Goal: Transaction & Acquisition: Purchase product/service

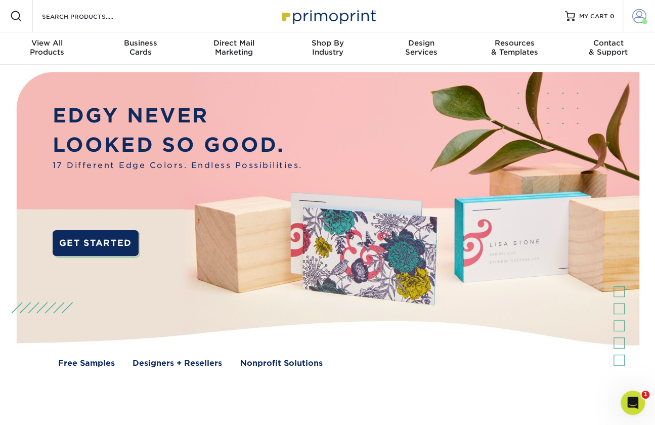
click at [638, 11] on span at bounding box center [639, 16] width 14 height 14
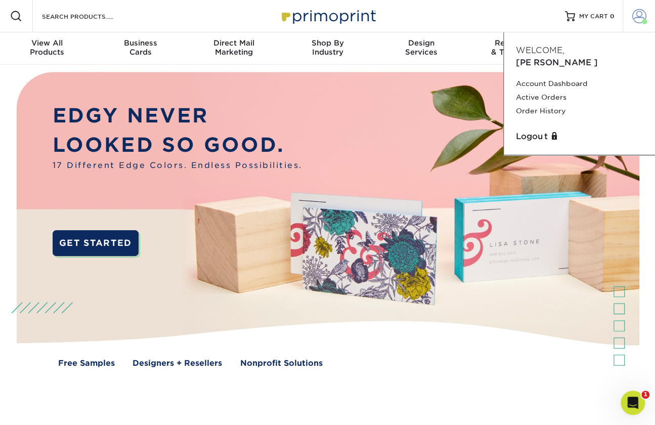
click at [634, 11] on span at bounding box center [639, 16] width 14 height 14
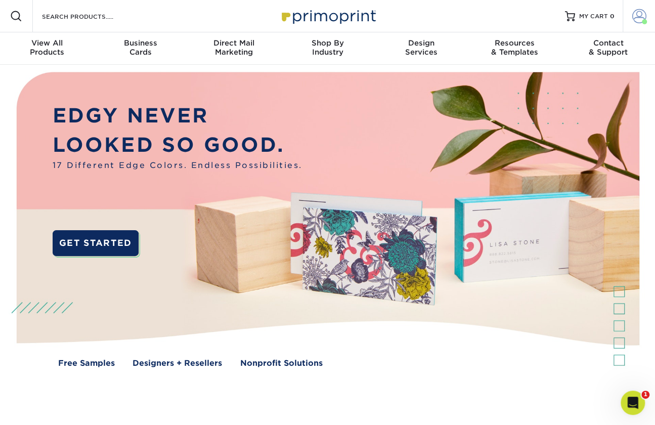
click at [636, 16] on span at bounding box center [639, 16] width 14 height 14
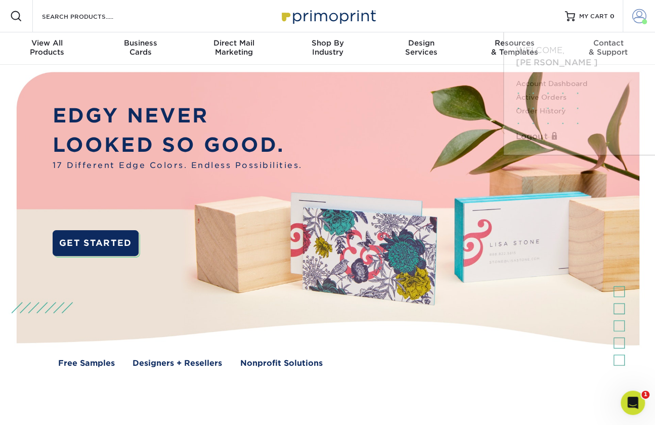
click at [636, 16] on span at bounding box center [639, 16] width 14 height 14
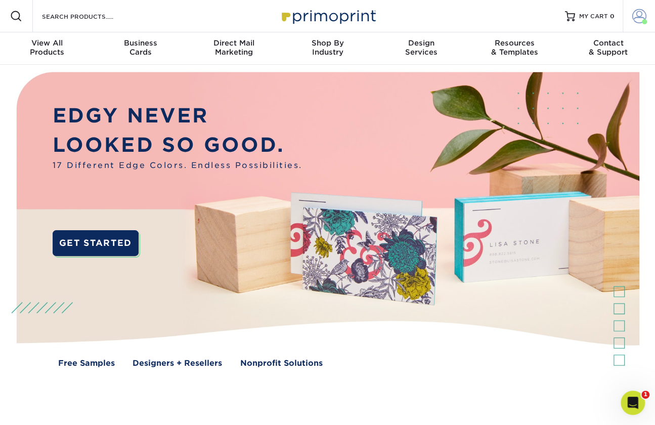
click at [636, 16] on span at bounding box center [639, 16] width 14 height 14
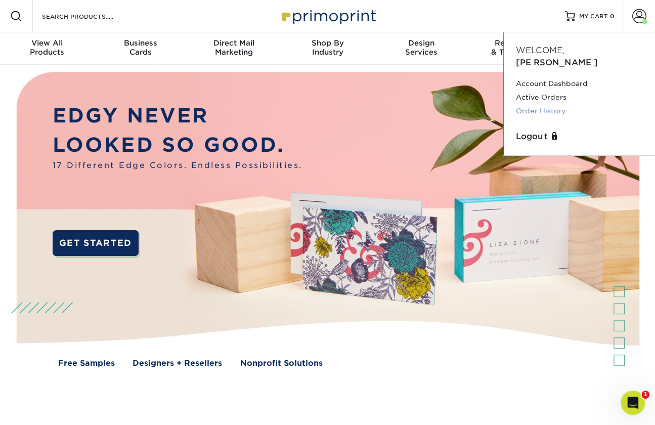
click at [548, 104] on link "Order History" at bounding box center [579, 111] width 127 height 14
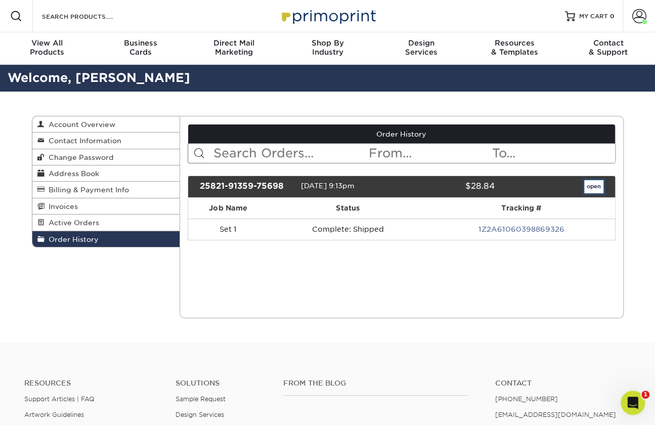
click at [592, 187] on link "open" at bounding box center [593, 186] width 19 height 13
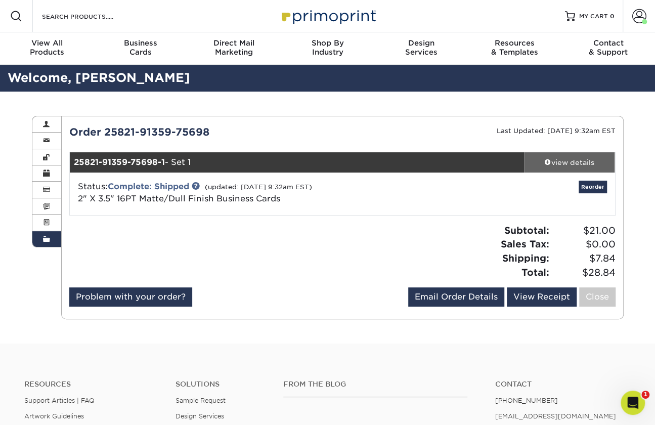
click at [574, 162] on div "view details" at bounding box center [569, 162] width 91 height 10
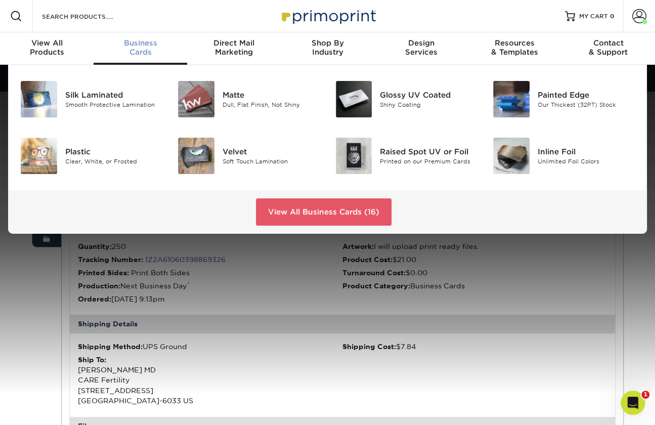
click at [139, 46] on span "Business" at bounding box center [141, 42] width 94 height 9
click at [302, 209] on link "View All Business Cards (16)" at bounding box center [323, 211] width 135 height 27
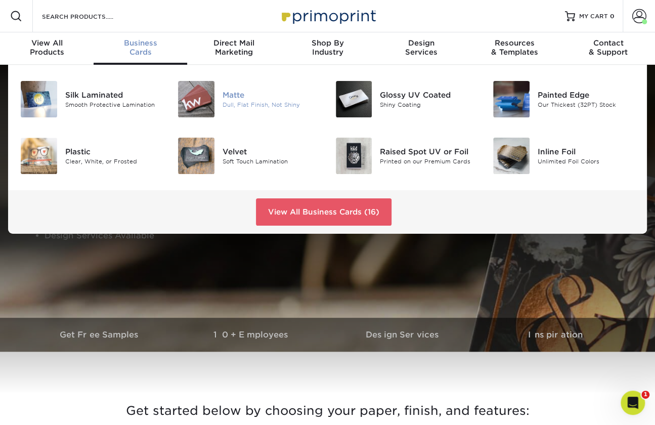
click at [239, 95] on div "Matte" at bounding box center [271, 94] width 98 height 11
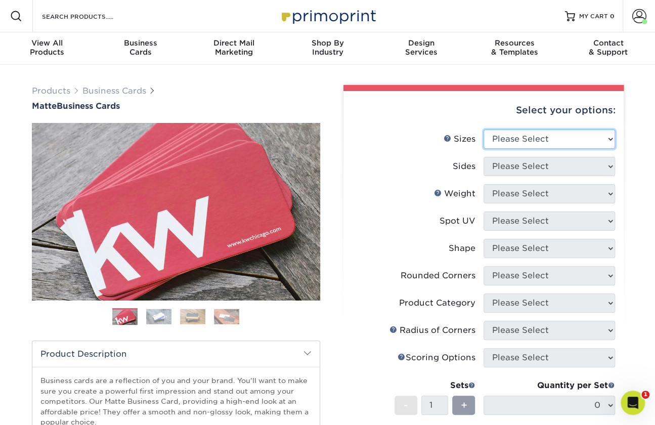
click at [610, 137] on select "Please Select 1.5" x 3.5" - Mini 1.75" x 3.5" - Mini 2" x 2" - Square 2" x 3" -…" at bounding box center [548, 138] width 131 height 19
select select "2.00x3.50"
click at [483, 129] on select "Please Select 1.5" x 3.5" - Mini 1.75" x 3.5" - Mini 2" x 2" - Square 2" x 3" -…" at bounding box center [548, 138] width 131 height 19
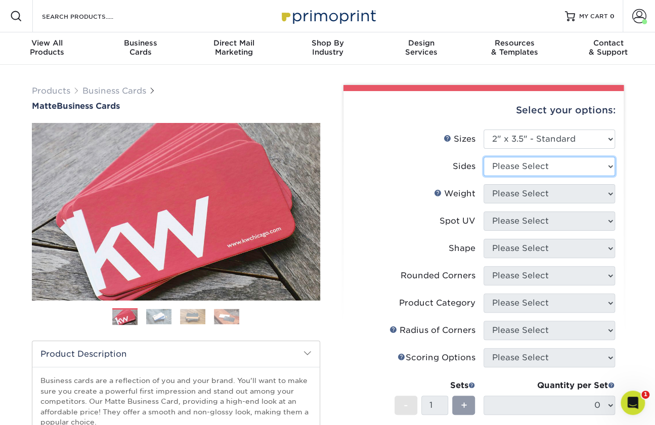
click at [610, 164] on select "Please Select Print Both Sides Print Front Only" at bounding box center [548, 166] width 131 height 19
select select "13abbda7-1d64-4f25-8bb2-c179b224825d"
click at [483, 157] on select "Please Select Print Both Sides Print Front Only" at bounding box center [548, 166] width 131 height 19
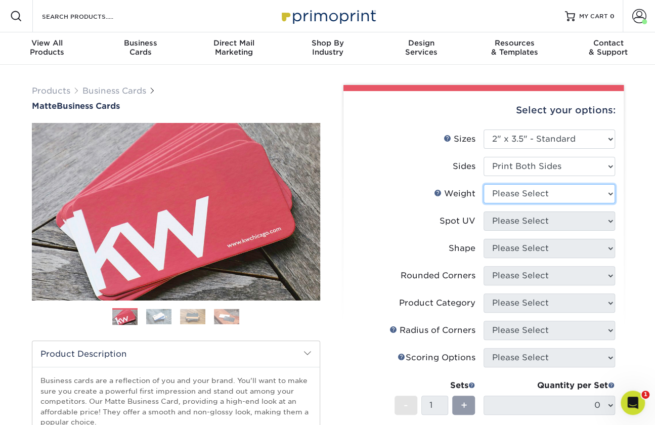
click at [611, 195] on select "Please Select 16PT 14PT" at bounding box center [548, 193] width 131 height 19
select select "16PT"
click at [483, 184] on select "Please Select 16PT 14PT" at bounding box center [548, 193] width 131 height 19
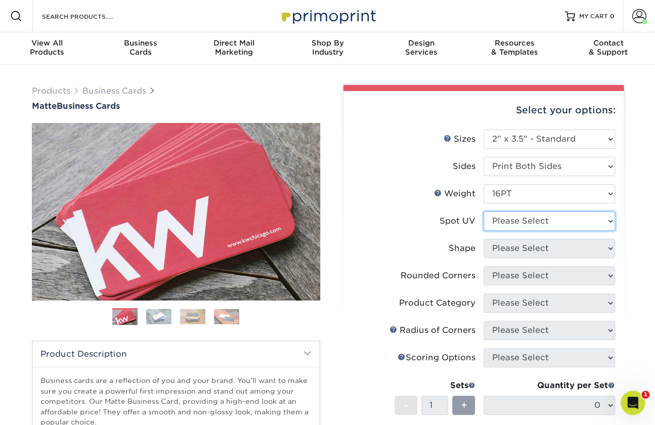
click at [607, 222] on select "Please Select No Spot UV Front and Back (Both Sides) Front Only Back Only" at bounding box center [548, 220] width 131 height 19
select select "3"
click at [483, 211] on select "Please Select No Spot UV Front and Back (Both Sides) Front Only Back Only" at bounding box center [548, 220] width 131 height 19
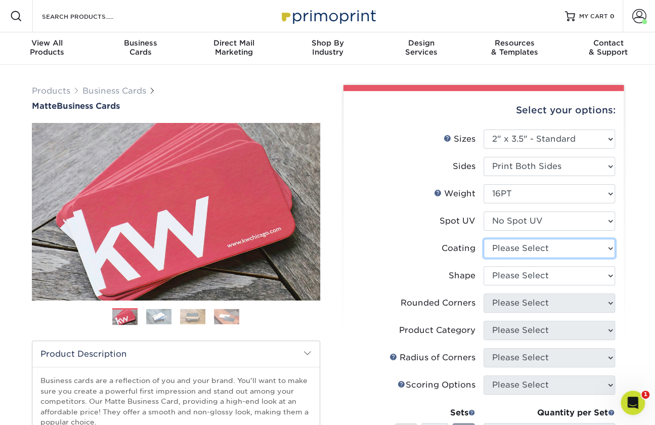
click at [607, 246] on select at bounding box center [548, 248] width 131 height 19
select select "121bb7b5-3b4d-429f-bd8d-bbf80e953313"
click at [483, 239] on select at bounding box center [548, 248] width 131 height 19
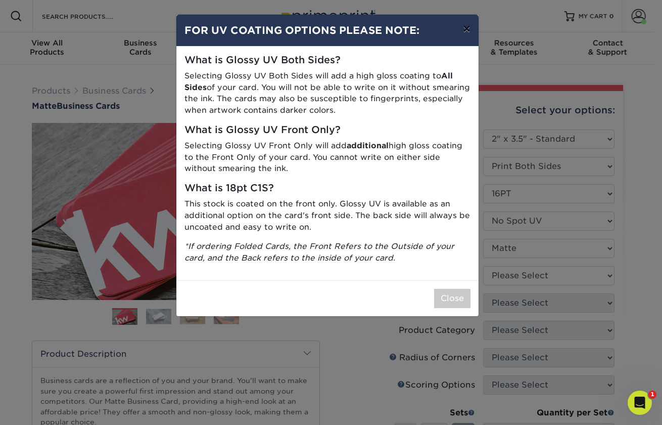
click at [466, 26] on button "×" at bounding box center [466, 29] width 23 height 28
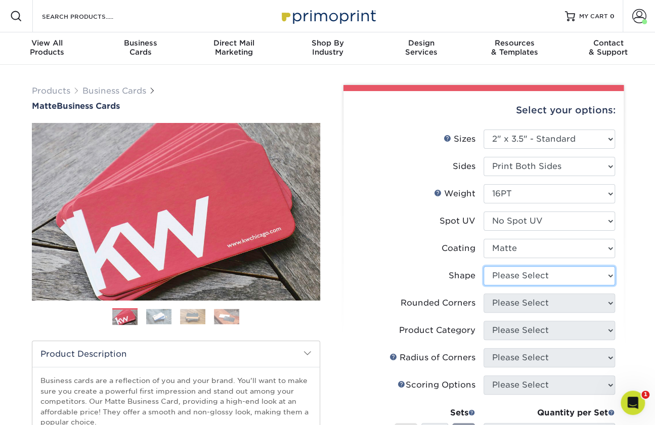
click at [609, 280] on select "Please Select Standard Oval" at bounding box center [548, 275] width 131 height 19
select select "standard"
click at [483, 266] on select "Please Select Standard Oval" at bounding box center [548, 275] width 131 height 19
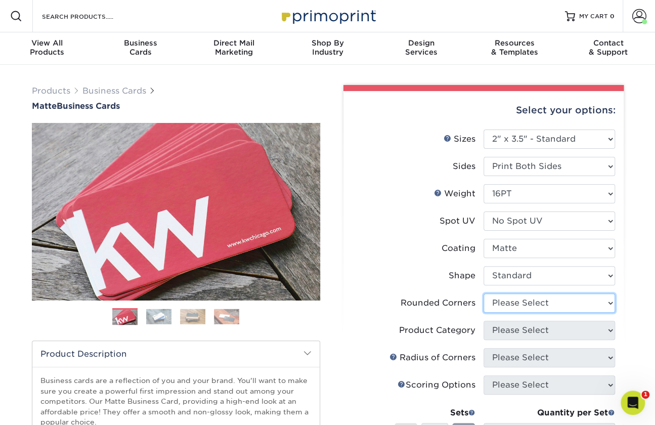
click at [611, 303] on select "Please Select Yes - Round 2 Corners Yes - Round 4 Corners No" at bounding box center [548, 302] width 131 height 19
select select "0"
click at [483, 293] on select "Please Select Yes - Round 2 Corners Yes - Round 4 Corners No" at bounding box center [548, 302] width 131 height 19
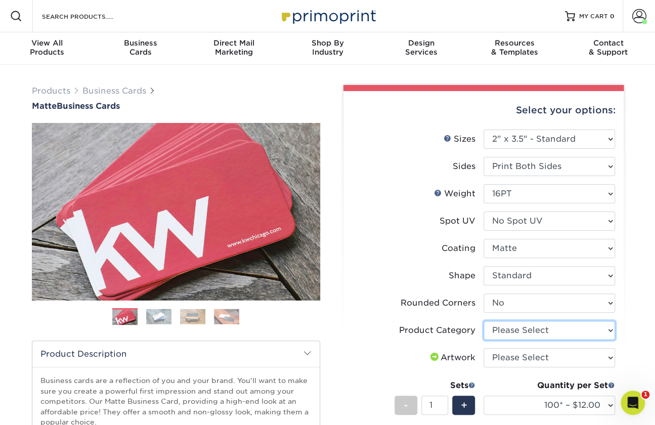
click at [609, 328] on select "Please Select Business Cards" at bounding box center [548, 329] width 131 height 19
select select "3b5148f1-0588-4f88-a218-97bcfdce65c1"
click at [483, 320] on select "Please Select Business Cards" at bounding box center [548, 329] width 131 height 19
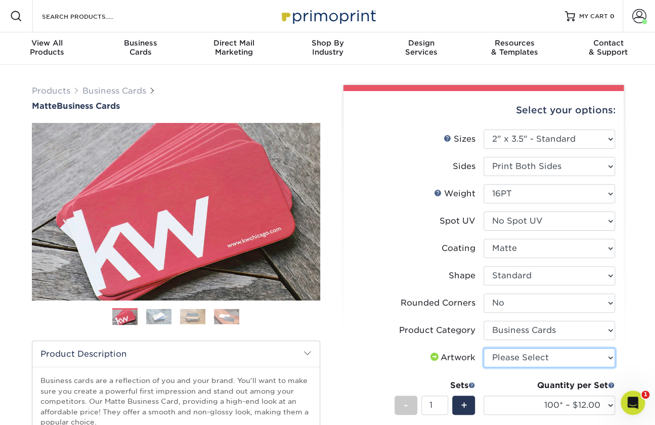
click at [612, 356] on select "Please Select I will upload files I need a design - $100" at bounding box center [548, 357] width 131 height 19
select select "upload"
click at [483, 348] on select "Please Select I will upload files I need a design - $100" at bounding box center [548, 357] width 131 height 19
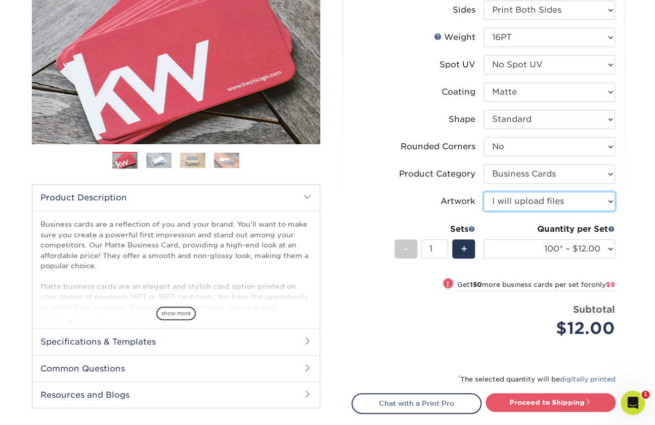
scroll to position [157, 0]
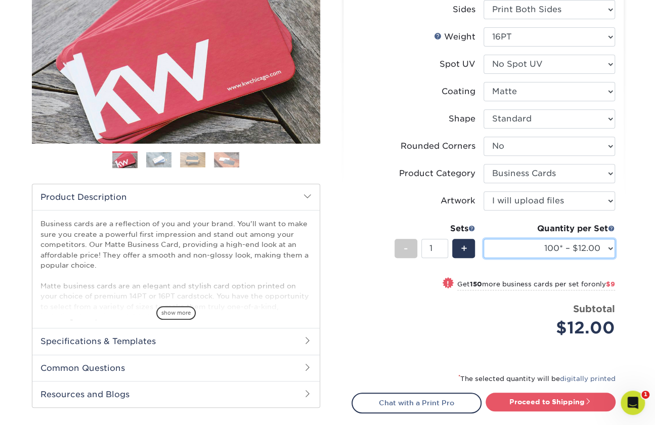
click at [610, 245] on select "100* – $12.00 250* – $21.00 500 – $42.00 1000 – $53.00 2500 – $95.00 5000 – $18…" at bounding box center [548, 248] width 131 height 19
select select "2500 – $95.00"
click at [483, 239] on select "100* – $12.00 250* – $21.00 500 – $42.00 1000 – $53.00 2500 – $95.00 5000 – $18…" at bounding box center [548, 248] width 131 height 19
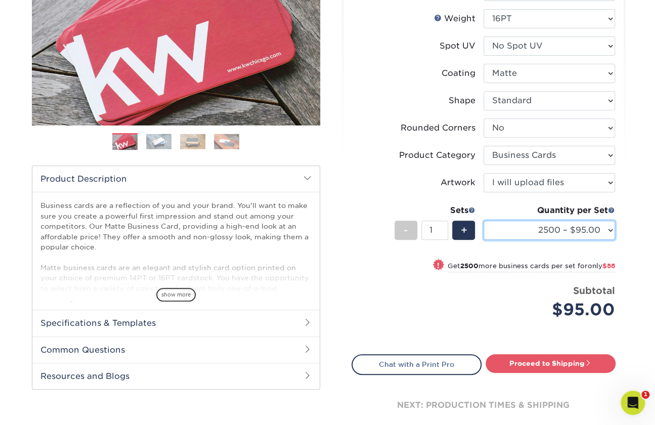
scroll to position [177, 0]
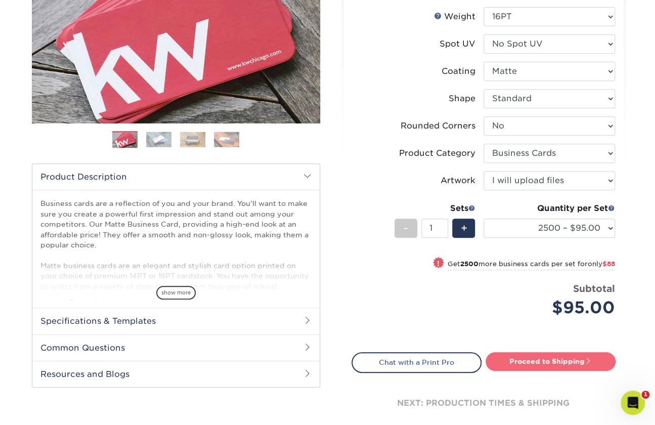
click at [553, 360] on link "Proceed to Shipping" at bounding box center [550, 361] width 130 height 18
type input "Set 1"
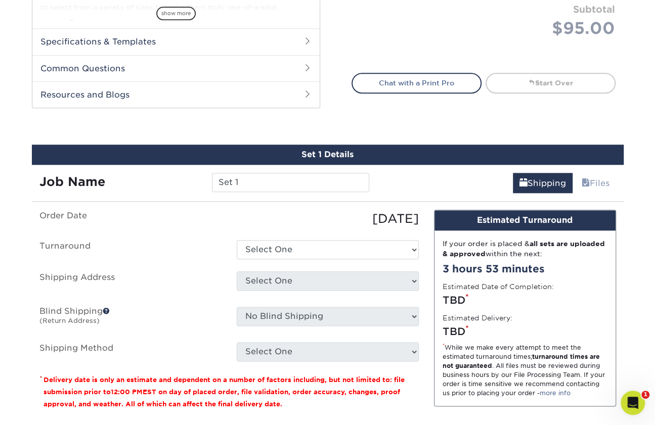
scroll to position [556, 0]
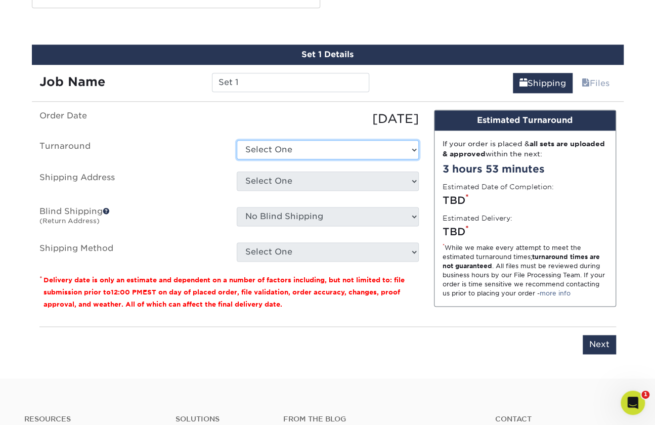
click at [412, 149] on select "Select One 2-4 Business Days 2 Day Next Business Day" at bounding box center [328, 149] width 182 height 19
select select "4ad60ddd-8d1f-48e0-9091-e5898b254fb2"
click at [237, 140] on select "Select One 2-4 Business Days 2 Day Next Business Day" at bounding box center [328, 149] width 182 height 19
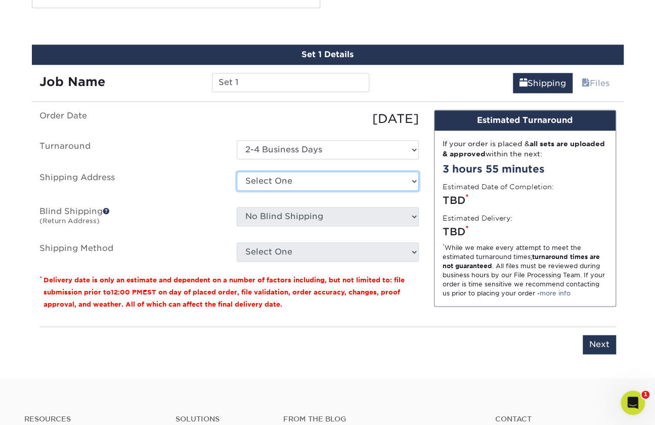
click at [411, 176] on select "Select One Office + Add New Address" at bounding box center [328, 180] width 182 height 19
select select "285329"
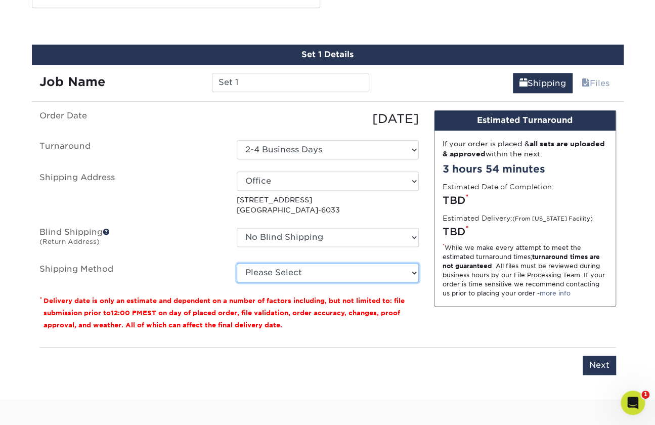
click at [414, 268] on select "Please Select Ground Shipping (+$11.20) 3 Day Shipping Service (+$18.68) 2 Day …" at bounding box center [328, 272] width 182 height 19
select select "03"
click at [237, 263] on select "Please Select Ground Shipping (+$11.20) 3 Day Shipping Service (+$18.68) 2 Day …" at bounding box center [328, 272] width 182 height 19
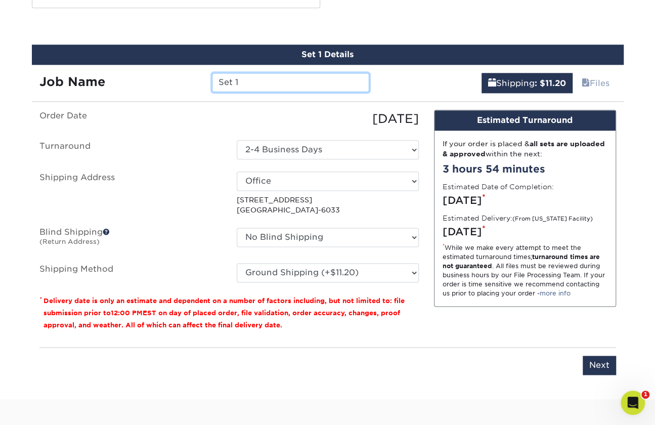
drag, startPoint x: 244, startPoint y: 82, endPoint x: 217, endPoint y: 78, distance: 27.2
click at [217, 78] on input "Set 1" at bounding box center [290, 82] width 157 height 19
type input "P"
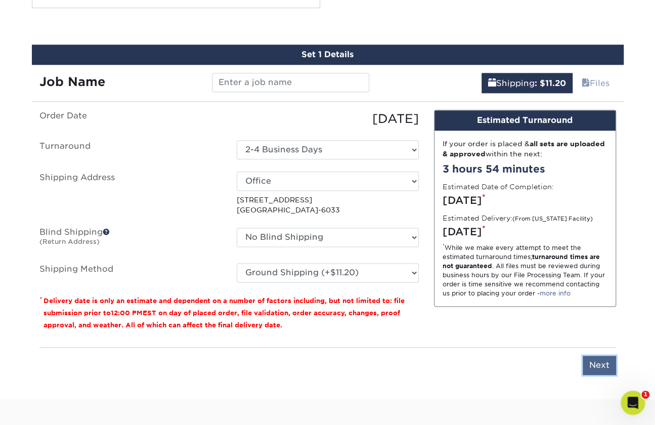
click at [597, 357] on input "Next" at bounding box center [598, 364] width 33 height 19
type input "Next"
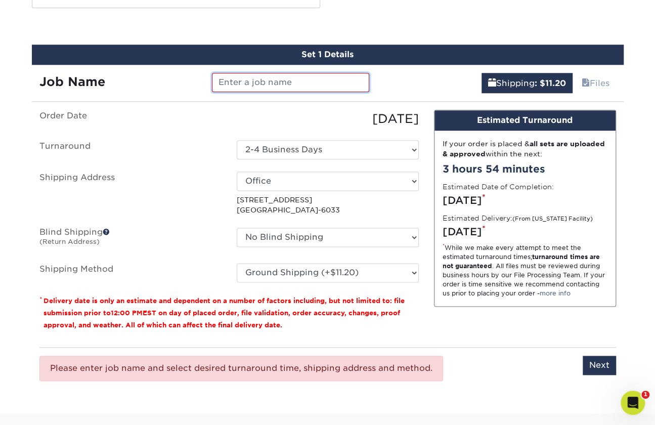
click at [236, 78] on input "text" at bounding box center [290, 82] width 157 height 19
type input "Physician Business Cards"
click at [605, 363] on input "Next" at bounding box center [598, 364] width 33 height 19
